Goal: Information Seeking & Learning: Learn about a topic

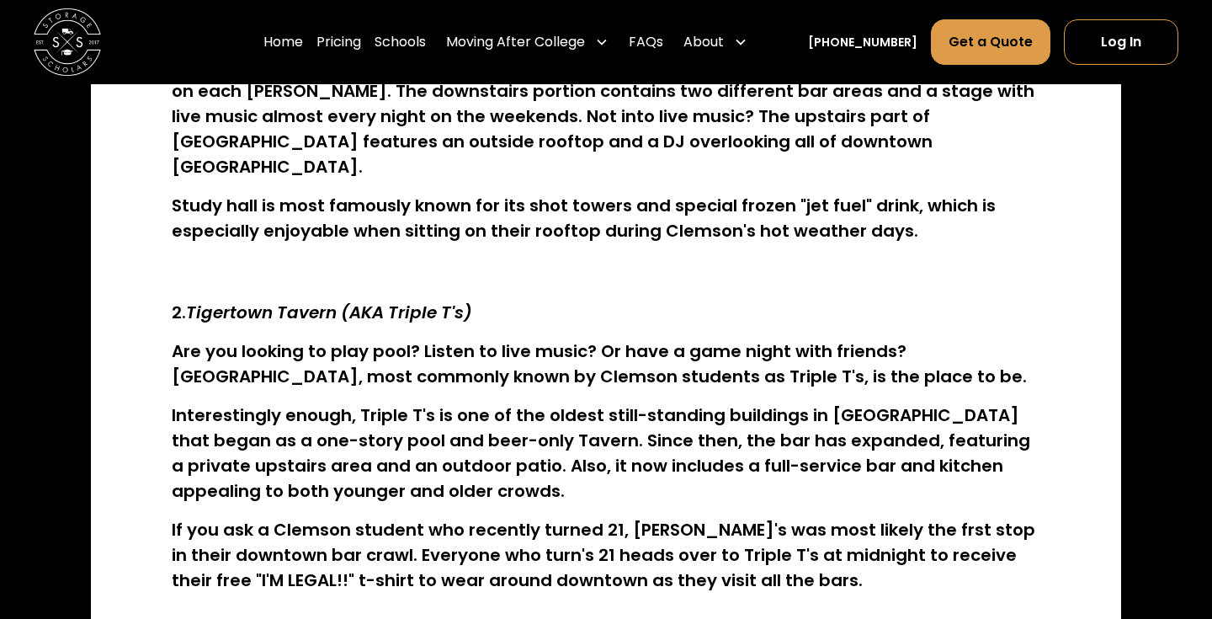
scroll to position [1107, 0]
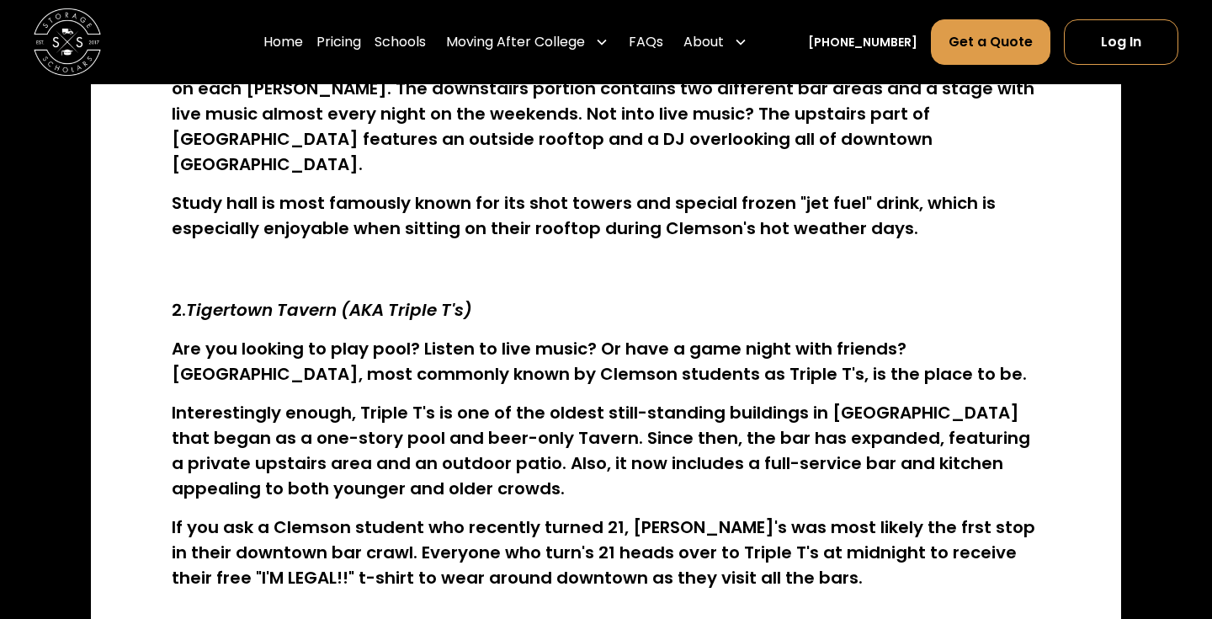
click at [484, 336] on h4 "Are you looking to play pool? Listen to live music? Or have a game night with f…" at bounding box center [606, 361] width 868 height 50
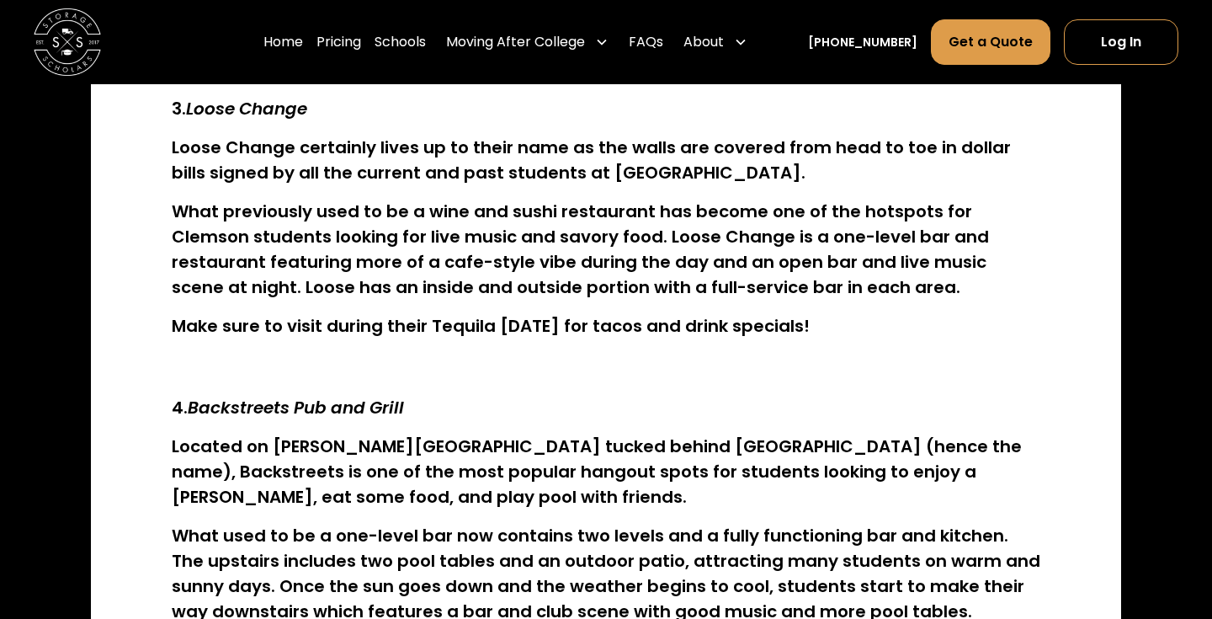
scroll to position [1655, 0]
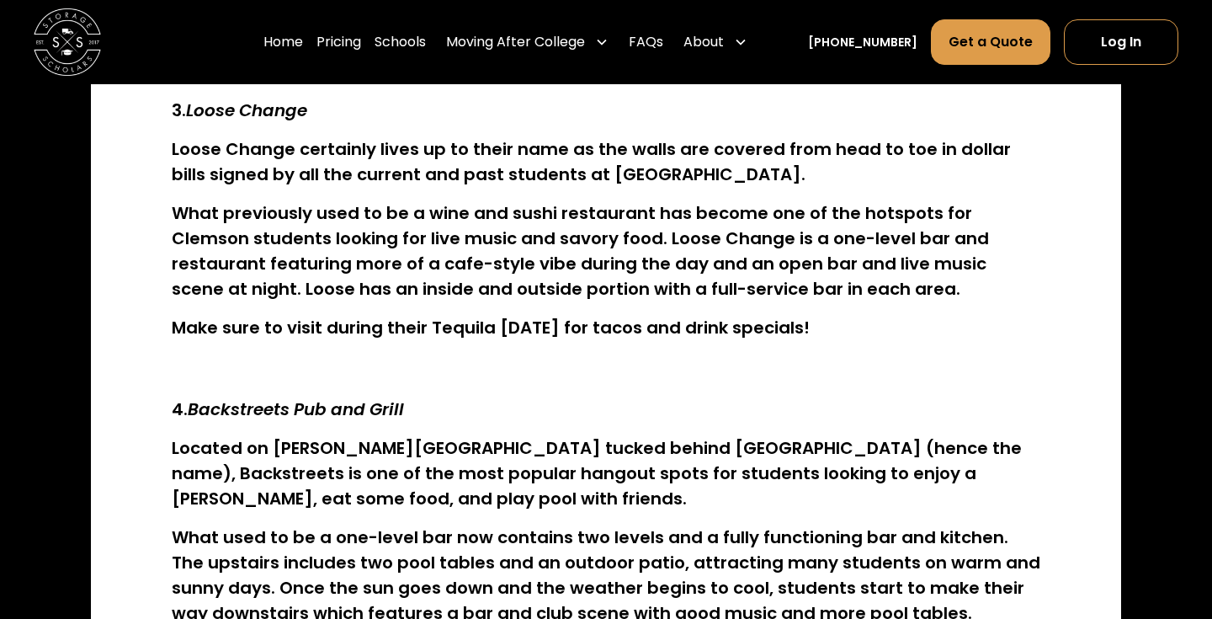
drag, startPoint x: 189, startPoint y: 358, endPoint x: 457, endPoint y: 364, distance: 267.6
click at [457, 396] on h4 "4. Backstreets Pub and Grill" at bounding box center [606, 408] width 868 height 25
copy em "Backstreets Pub and Grill"
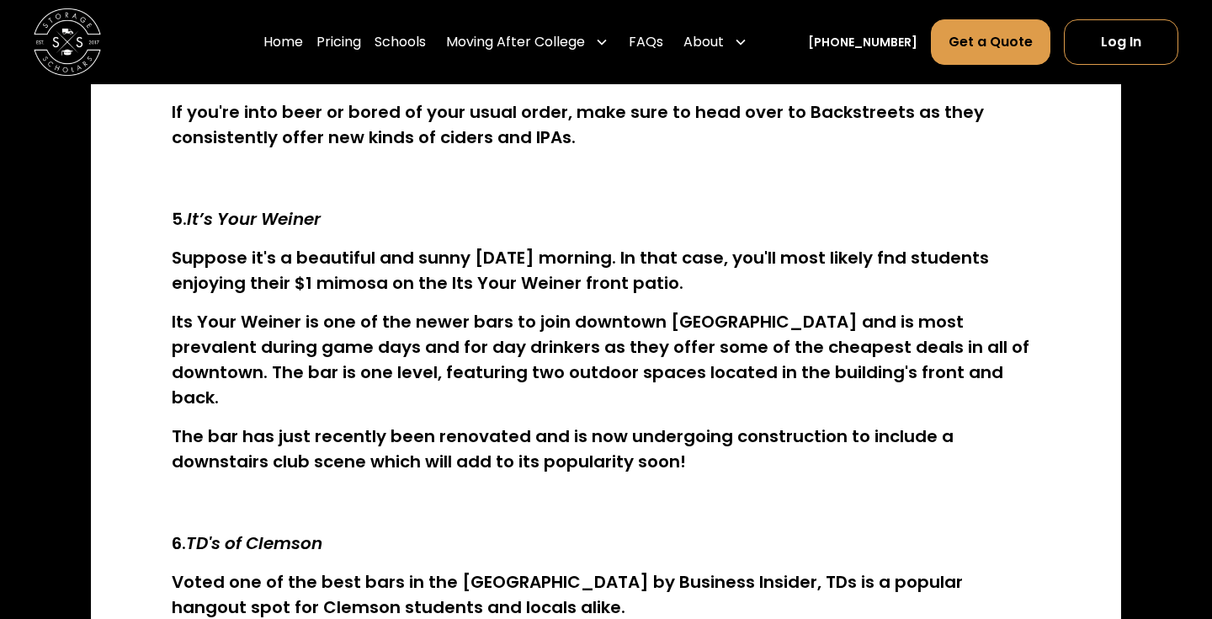
scroll to position [2311, 0]
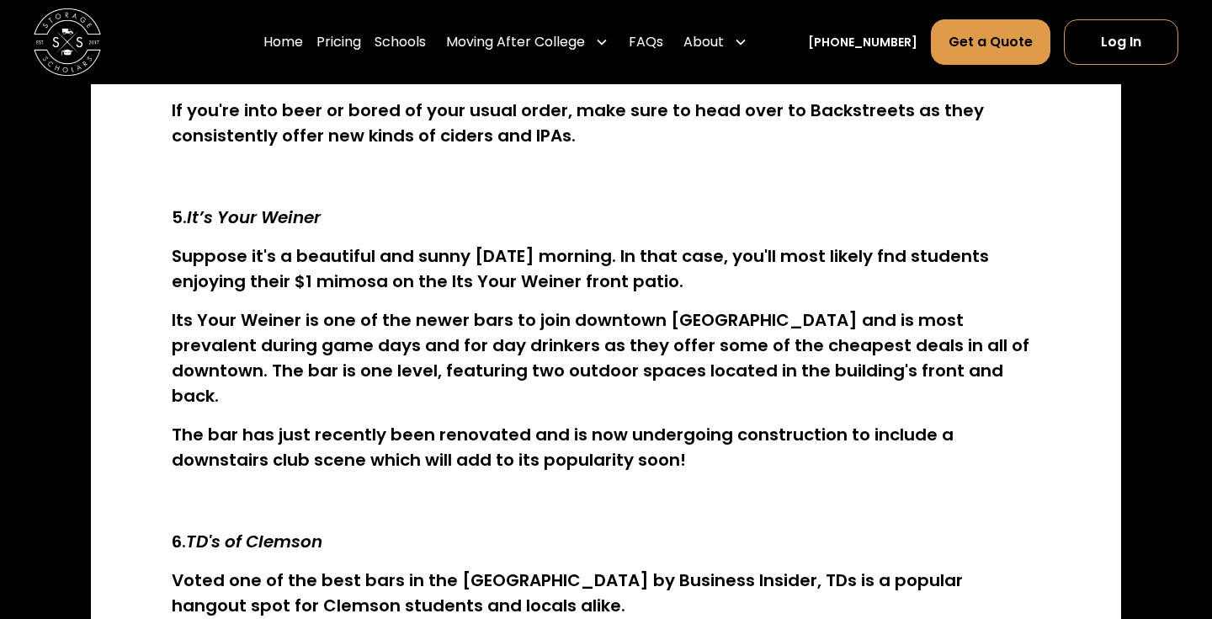
drag, startPoint x: 183, startPoint y: 165, endPoint x: 367, endPoint y: 161, distance: 183.5
click at [367, 204] on h4 "5. It’s Your Weiner" at bounding box center [606, 216] width 868 height 25
copy strong ". It’s Your Weiner"
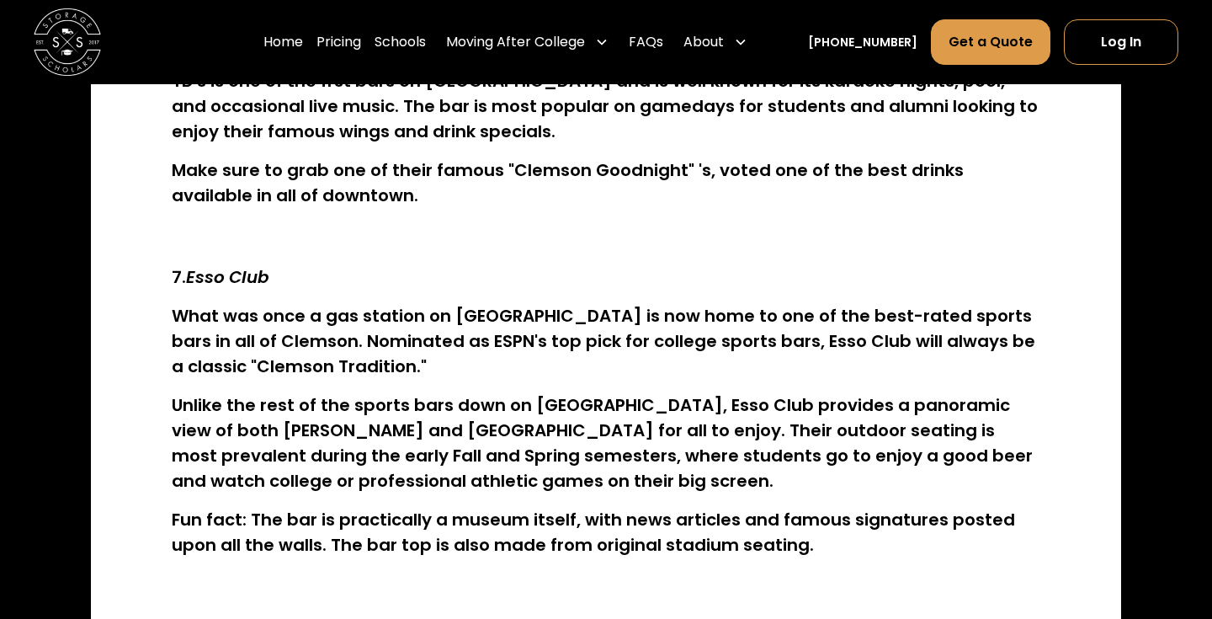
scroll to position [2869, 0]
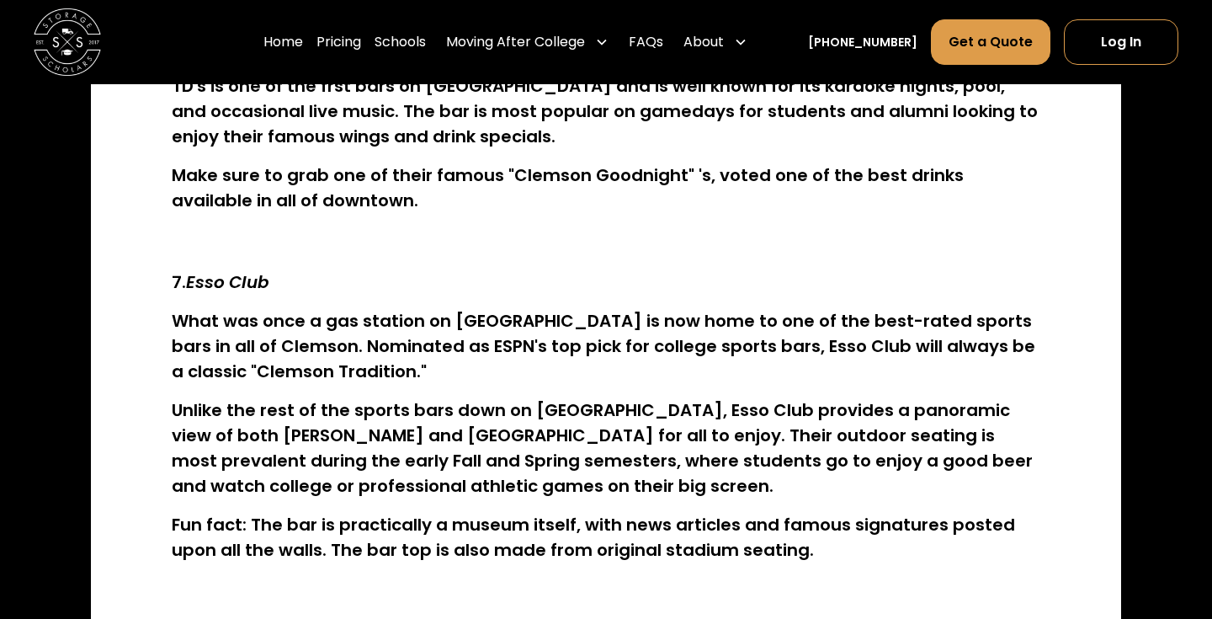
drag, startPoint x: 198, startPoint y: 201, endPoint x: 276, endPoint y: 201, distance: 78.3
click at [277, 269] on h4 "7. Esso Club" at bounding box center [606, 281] width 868 height 25
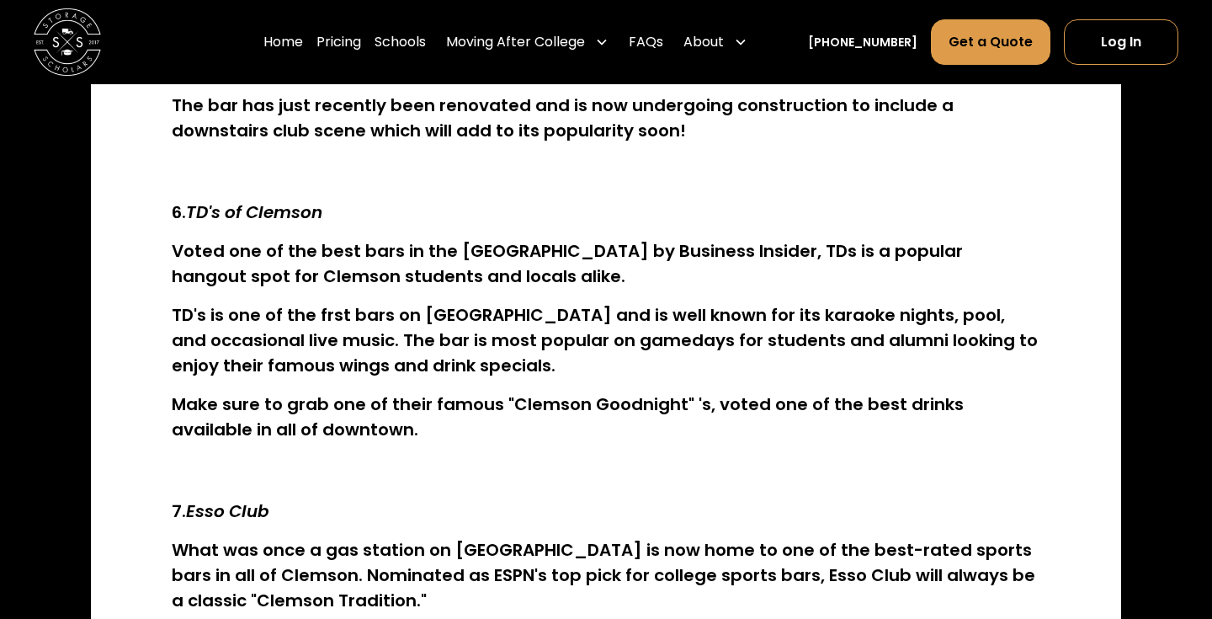
scroll to position [2641, 0]
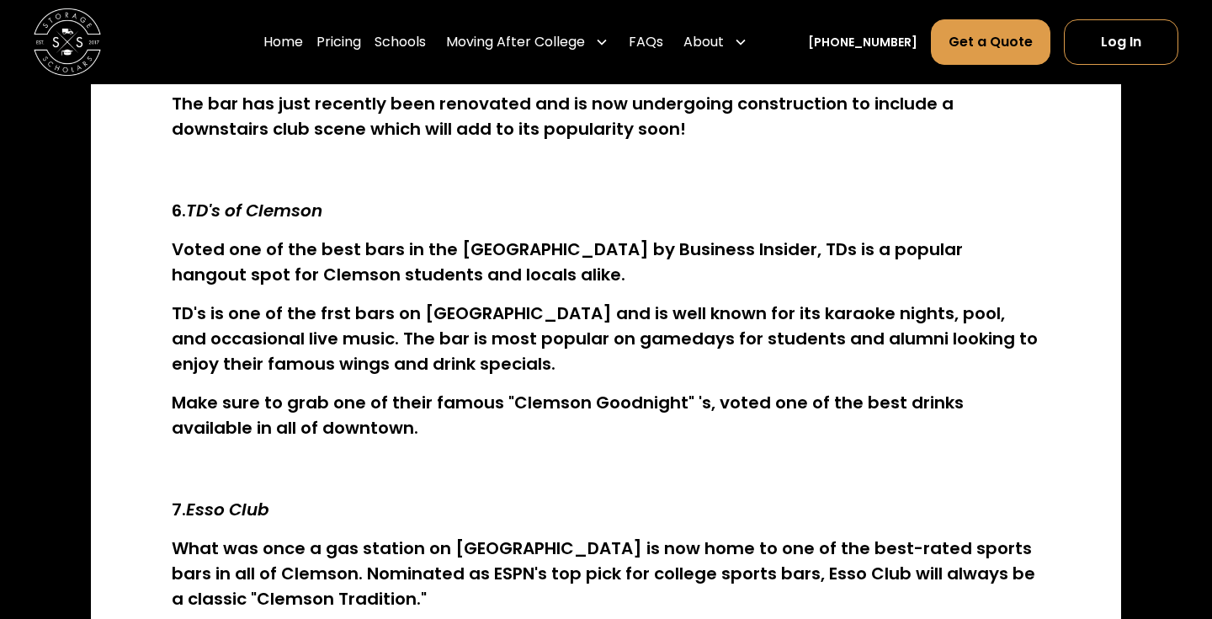
click at [204, 300] on h4 "TD's is one of the frst bars on [GEOGRAPHIC_DATA] and is well known for its kar…" at bounding box center [606, 338] width 868 height 76
drag, startPoint x: 286, startPoint y: 438, endPoint x: 188, endPoint y: 437, distance: 98.5
click at [188, 496] on h4 "7. Esso Club" at bounding box center [606, 508] width 868 height 25
copy em "Esso Club"
drag, startPoint x: 332, startPoint y: 138, endPoint x: 191, endPoint y: 135, distance: 141.4
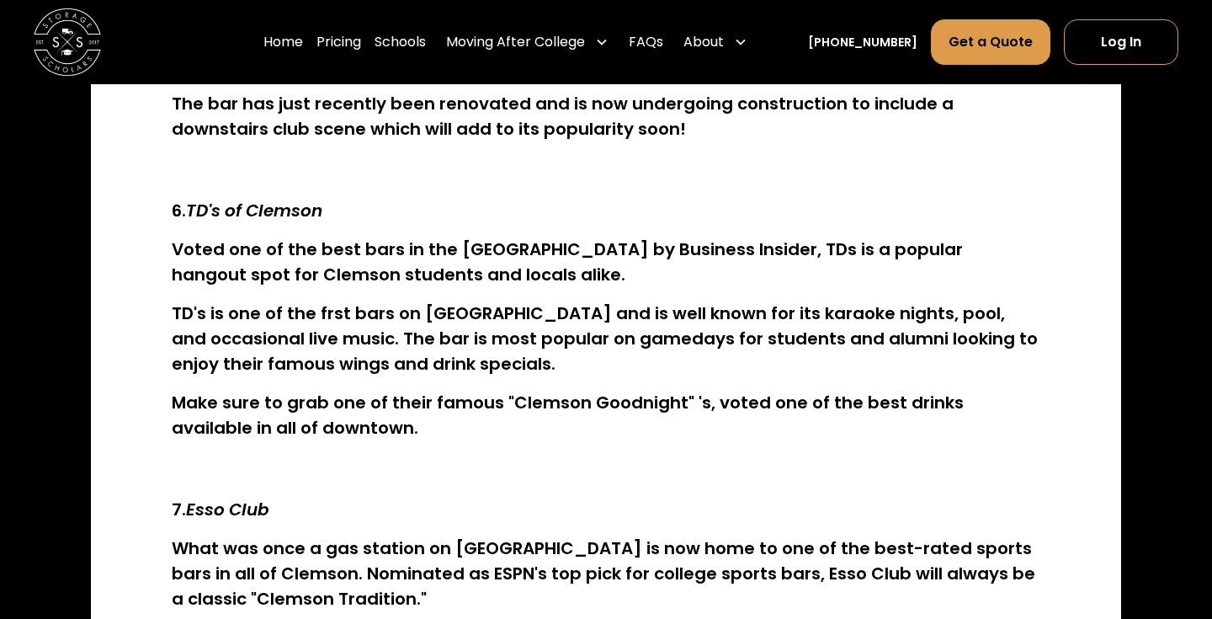
click at [190, 198] on h4 "6. TD's of [GEOGRAPHIC_DATA]" at bounding box center [606, 210] width 868 height 25
copy em "TD's of Clemson"
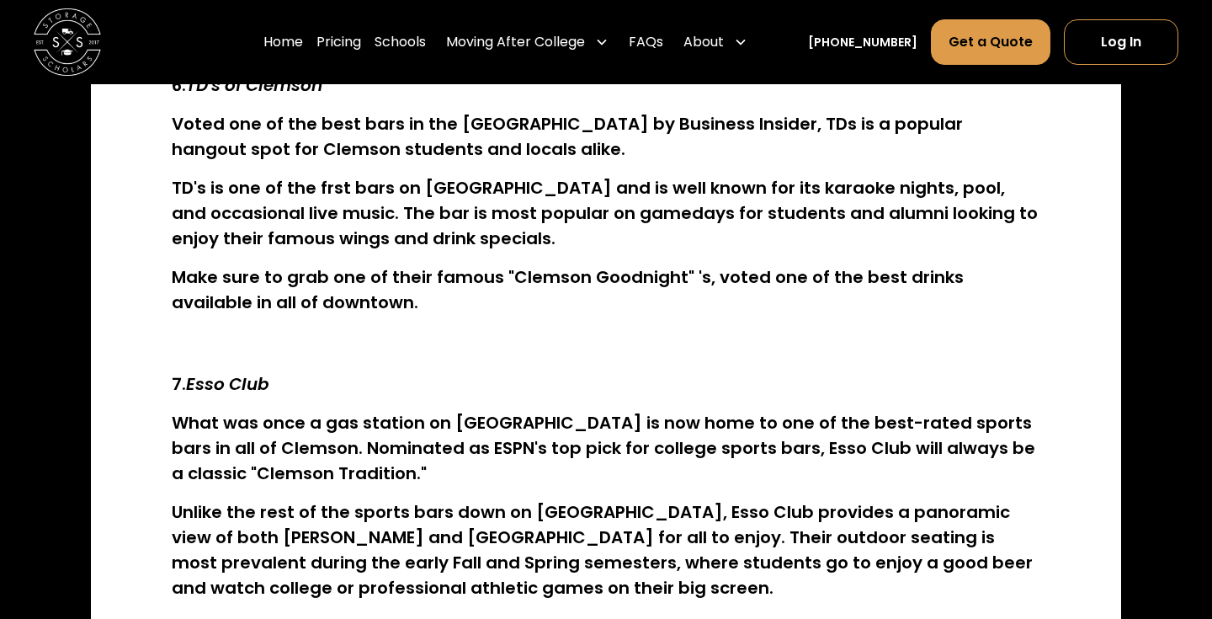
scroll to position [2809, 0]
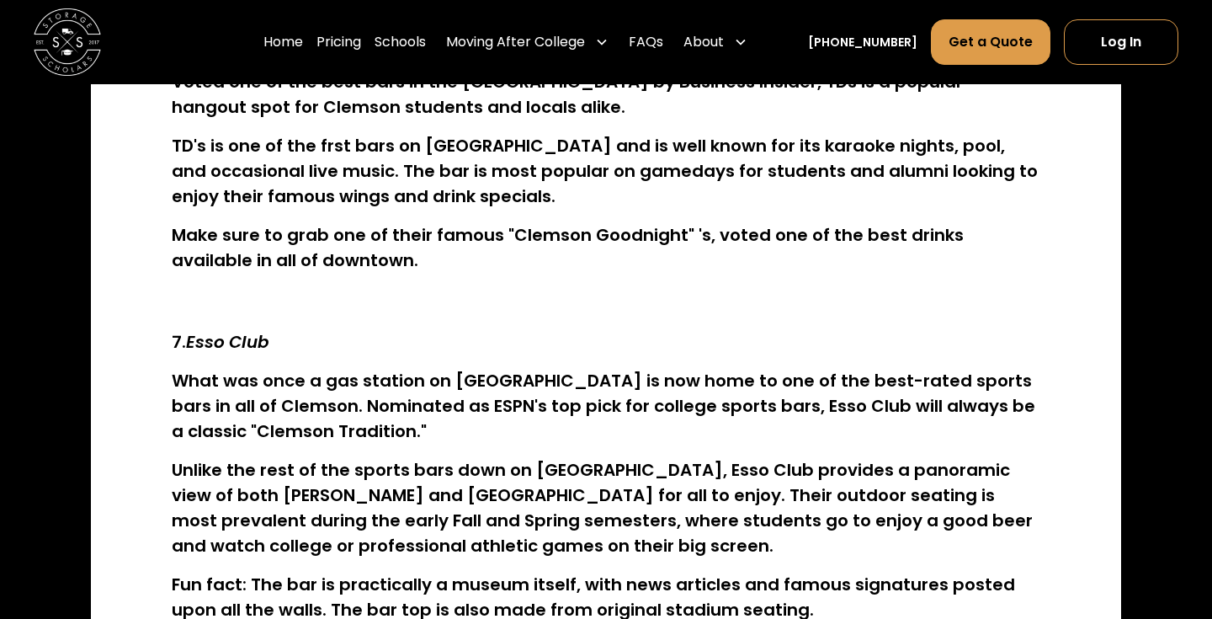
drag, startPoint x: 273, startPoint y: 261, endPoint x: 191, endPoint y: 263, distance: 81.6
click at [191, 329] on h4 "7. Esso Club" at bounding box center [606, 341] width 868 height 25
copy em "Esso Club"
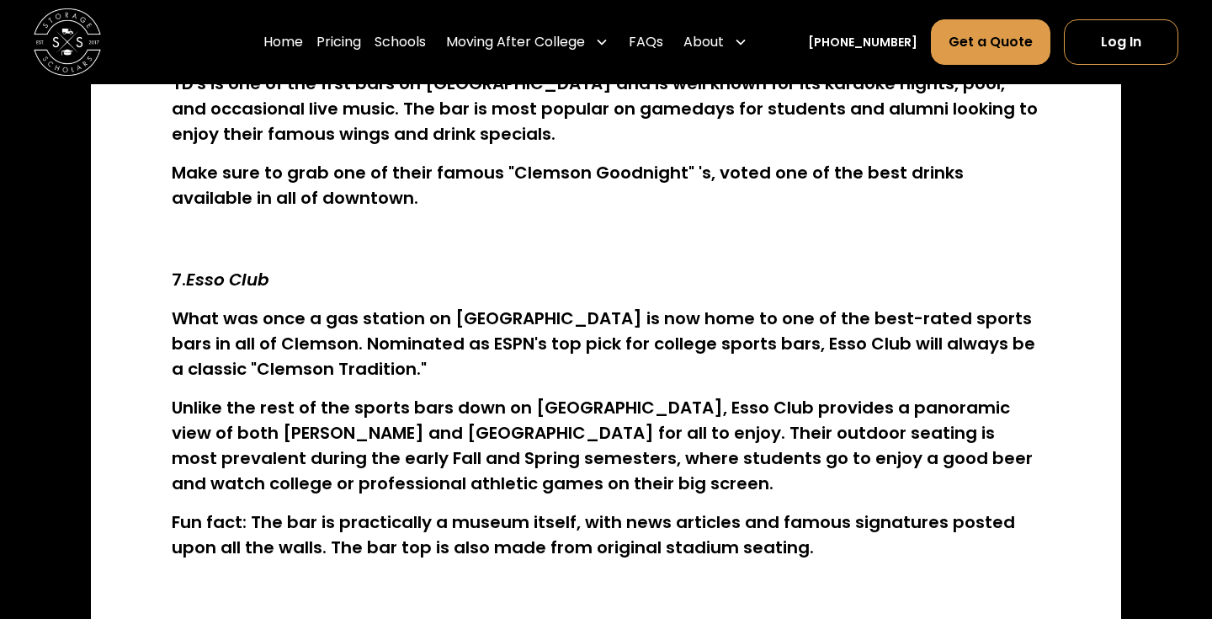
scroll to position [2874, 0]
